Goal: Communication & Community: Answer question/provide support

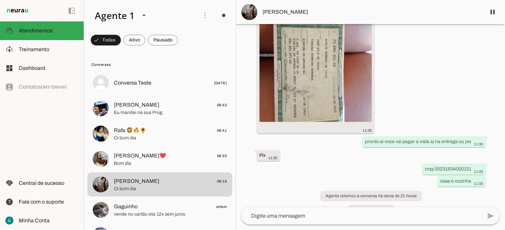
scroll to position [593, 0]
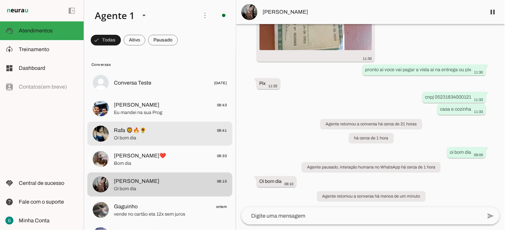
click at [140, 139] on span "Oi bom dia" at bounding box center [170, 138] width 113 height 7
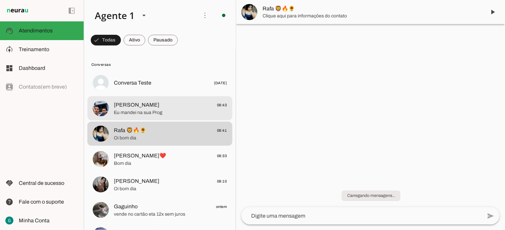
click at [160, 111] on span "Eu mandei na sua Prog" at bounding box center [170, 112] width 113 height 7
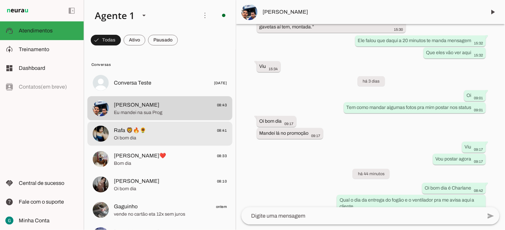
scroll to position [37, 0]
